Goal: Information Seeking & Learning: Learn about a topic

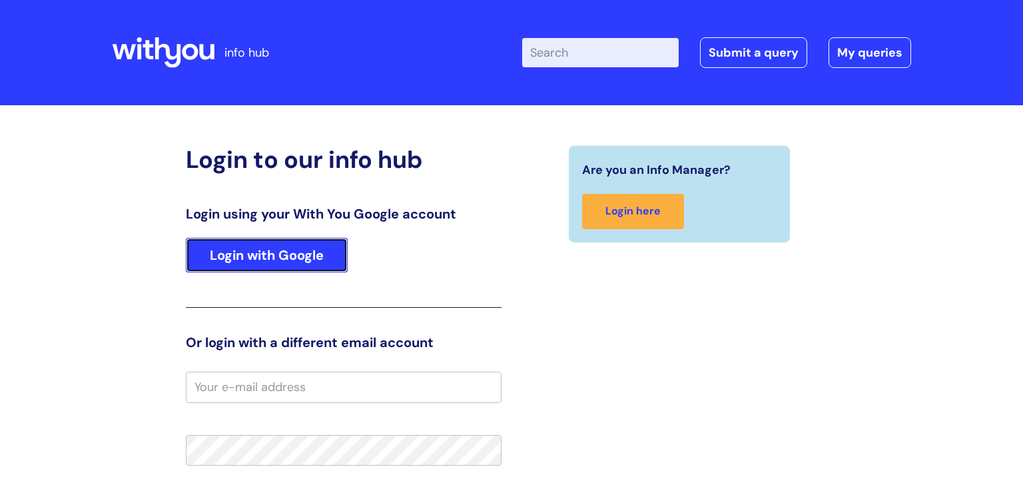
click at [325, 247] on link "Login with Google" at bounding box center [267, 255] width 162 height 35
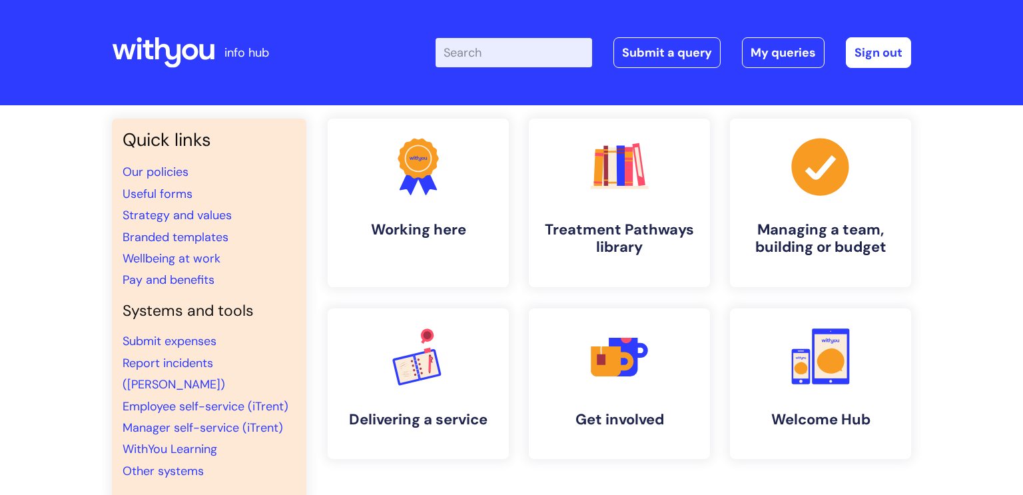
click at [510, 39] on input "Enter your search term here..." at bounding box center [513, 52] width 156 height 29
type input "anxiety"
click button "Search" at bounding box center [0, 0] width 0 height 0
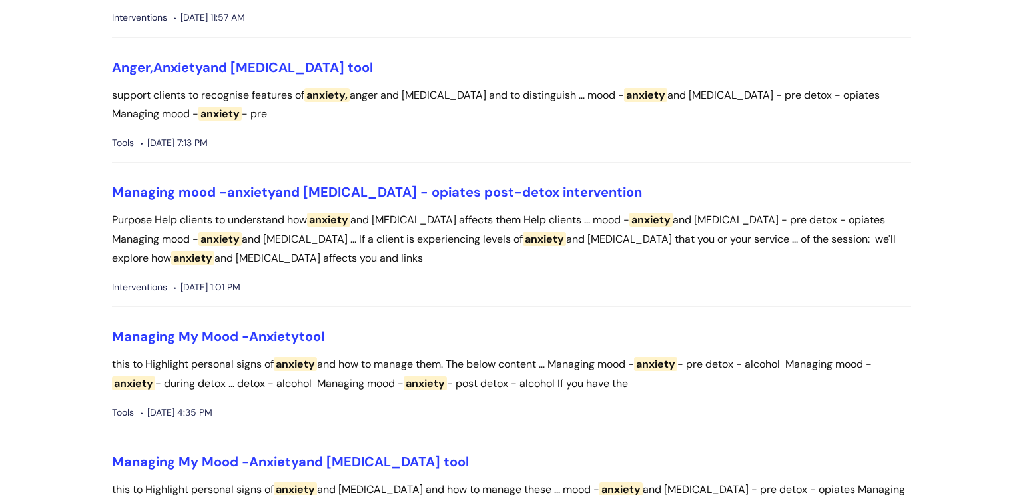
scroll to position [1603, 0]
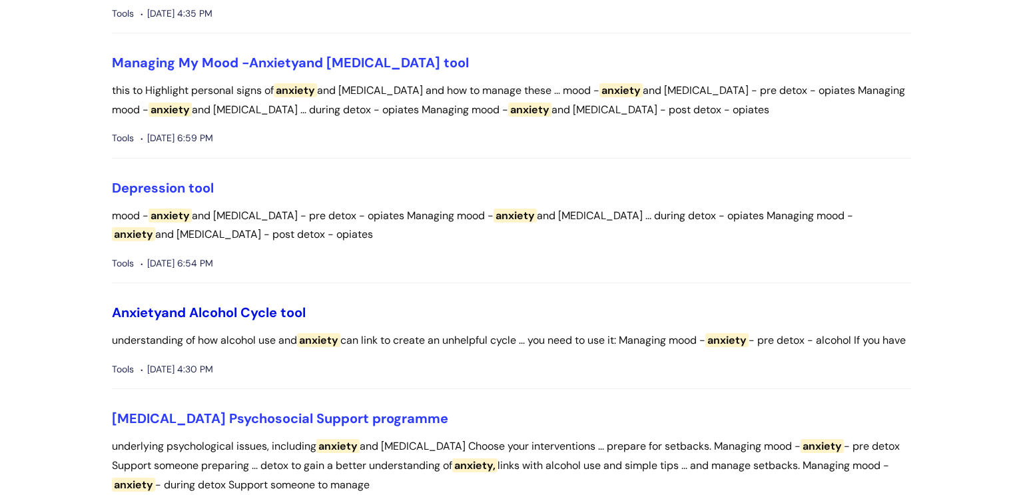
click at [241, 314] on link "Anxiety and Alcohol Cycle tool" at bounding box center [209, 312] width 194 height 17
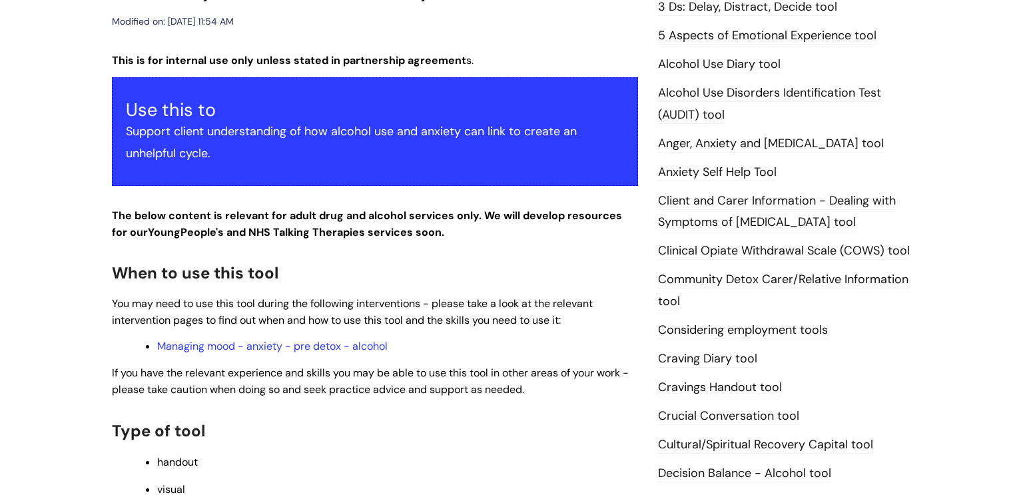
scroll to position [551, 0]
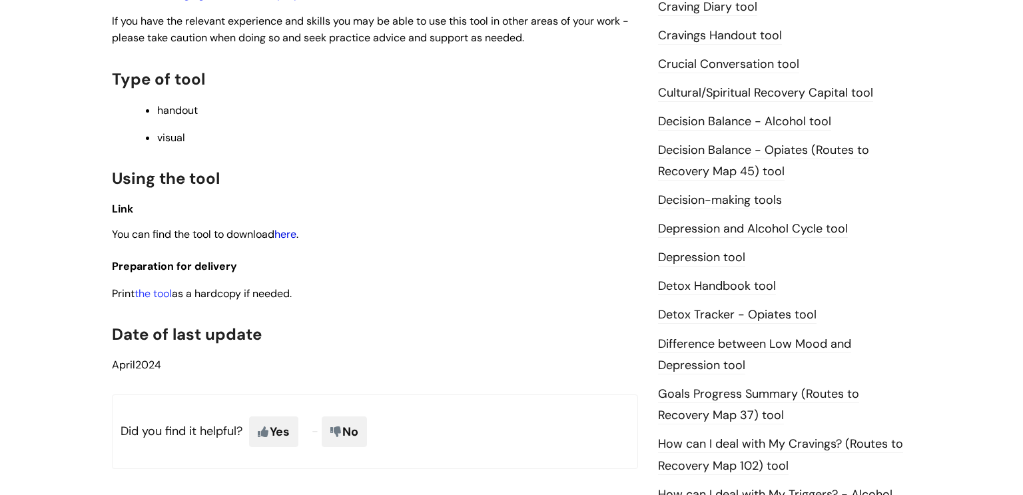
click at [290, 236] on link "here" at bounding box center [285, 234] width 22 height 14
